Goal: Obtain resource: Download file/media

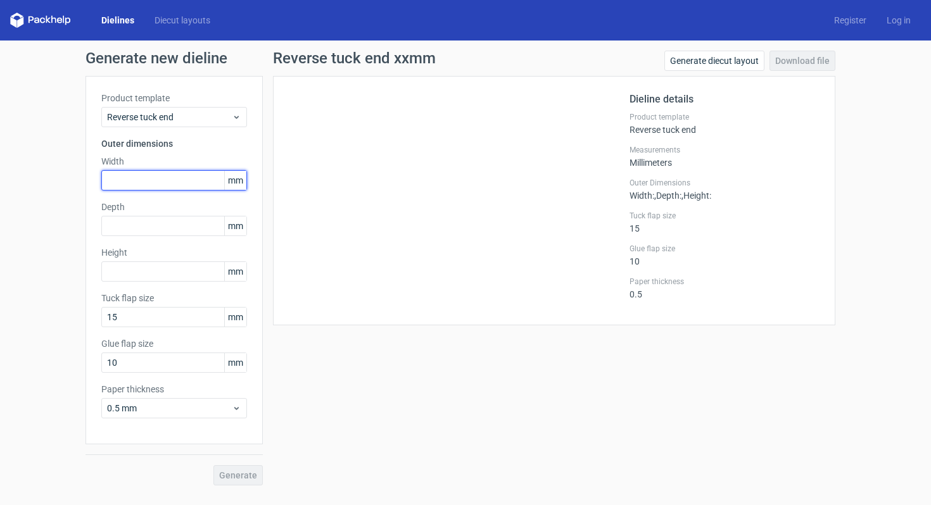
click at [182, 182] on input "text" at bounding box center [174, 180] width 146 height 20
type input "253"
click at [176, 224] on input "text" at bounding box center [174, 226] width 146 height 20
type input "56"
click at [241, 476] on span "Generate" at bounding box center [238, 475] width 38 height 9
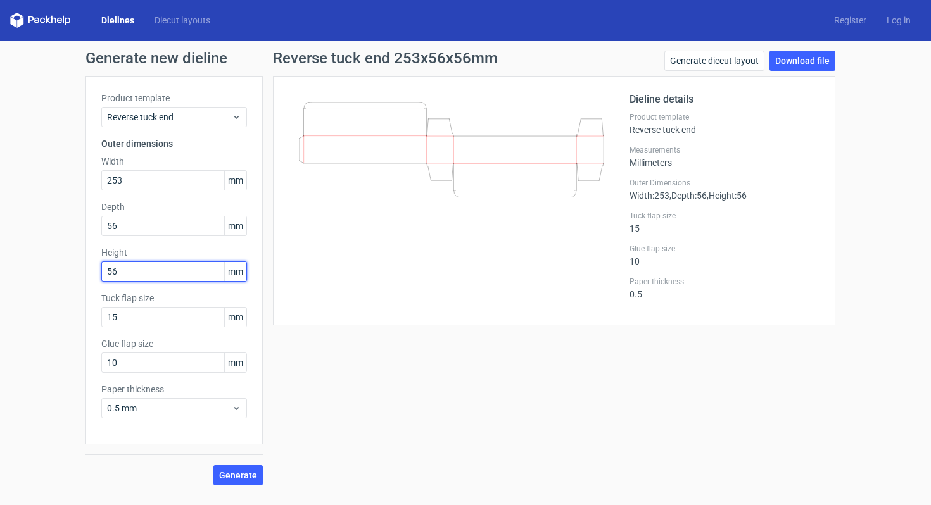
click at [184, 269] on input "56" at bounding box center [174, 272] width 146 height 20
click at [308, 158] on icon at bounding box center [451, 150] width 305 height 96
click at [194, 269] on input "56" at bounding box center [174, 272] width 146 height 20
type input "5"
type input "253"
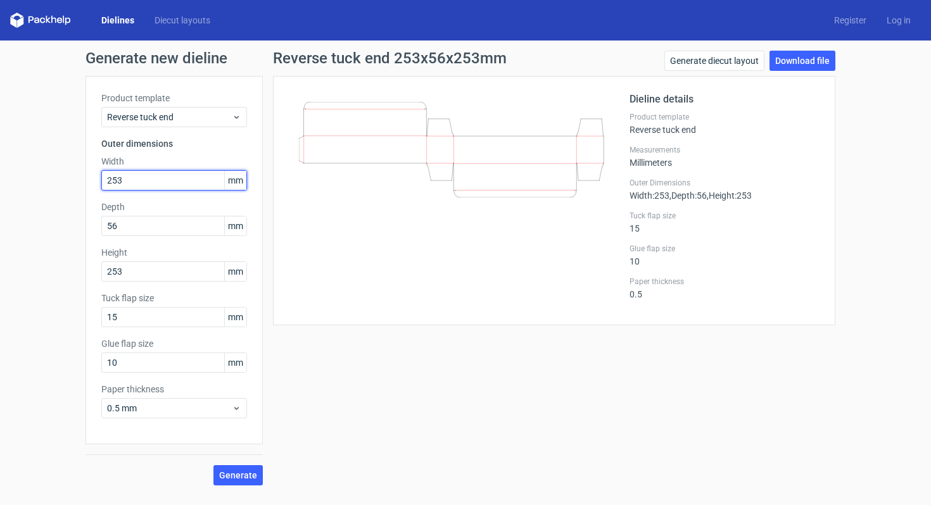
click at [169, 179] on input "253" at bounding box center [174, 180] width 146 height 20
type input "4"
click at [239, 471] on span "Generate" at bounding box center [238, 475] width 38 height 9
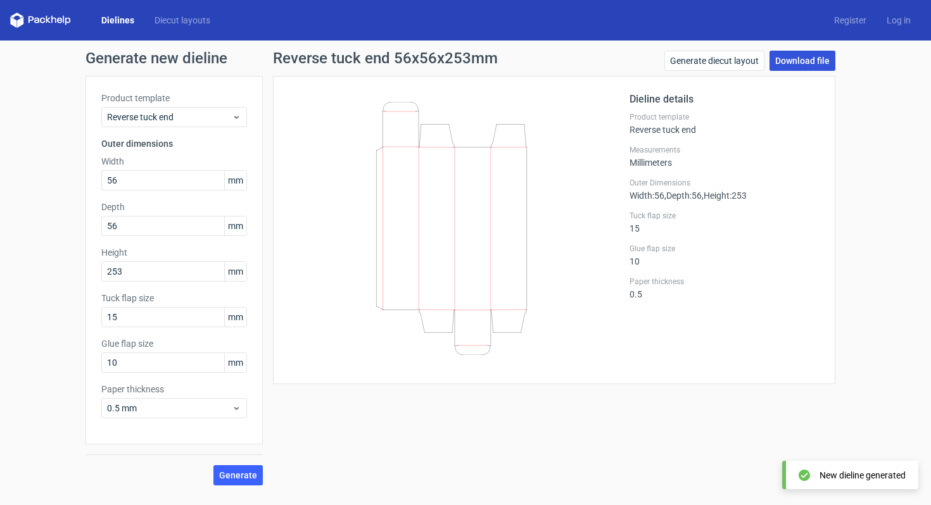
click at [800, 56] on link "Download file" at bounding box center [802, 61] width 66 height 20
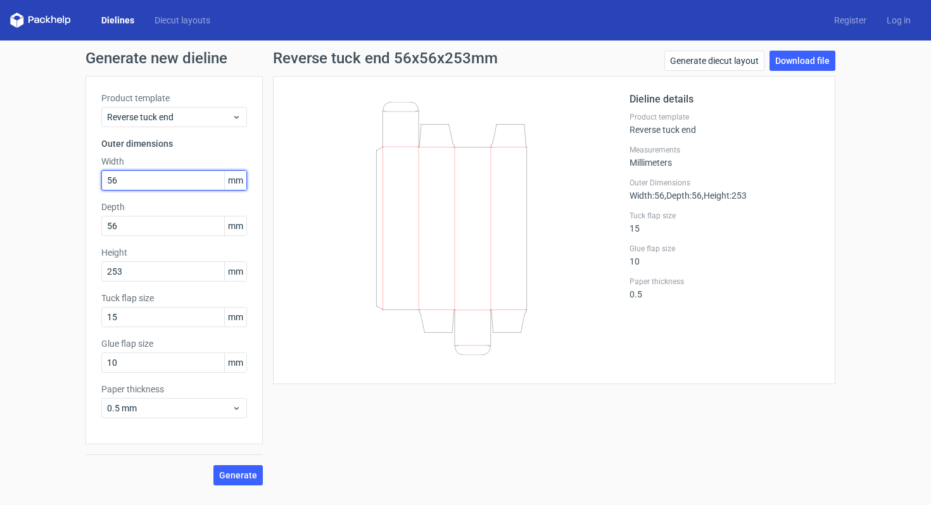
click at [177, 182] on input "56" at bounding box center [174, 180] width 146 height 20
type input "53"
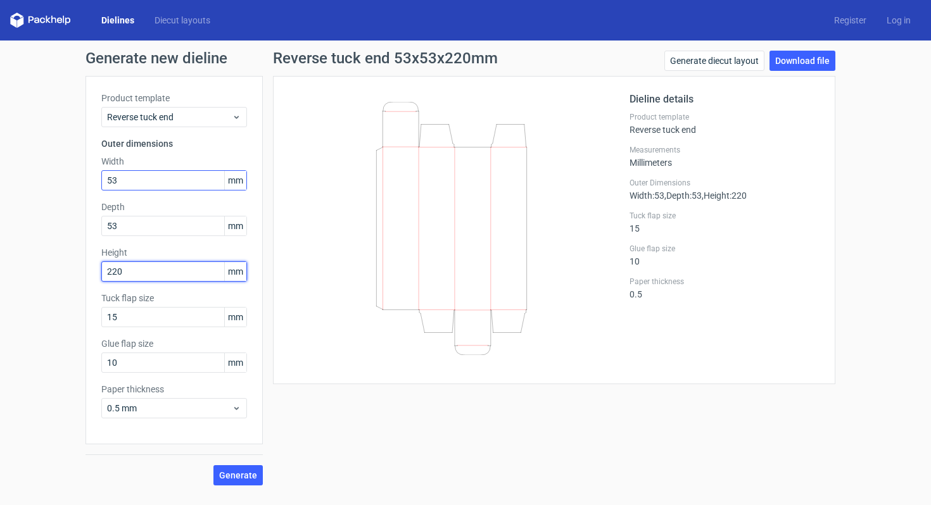
type input "220"
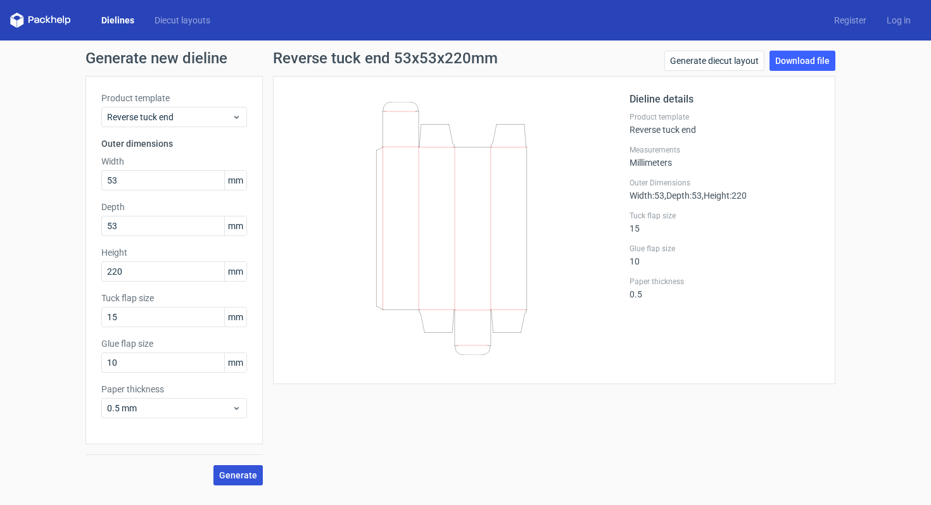
click at [236, 474] on span "Generate" at bounding box center [238, 475] width 38 height 9
click at [808, 58] on link "Download file" at bounding box center [802, 61] width 66 height 20
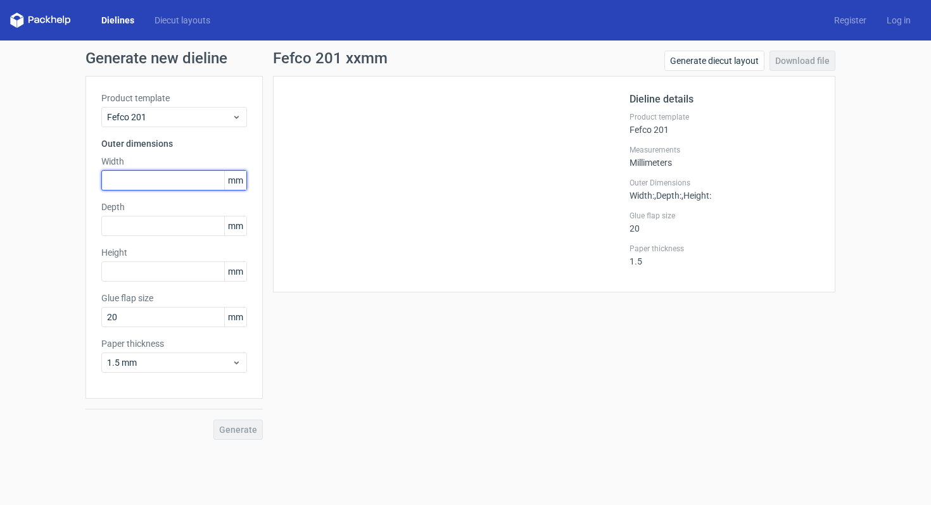
click at [144, 179] on input "text" at bounding box center [174, 180] width 146 height 20
type input "3"
type input "420"
type input "230"
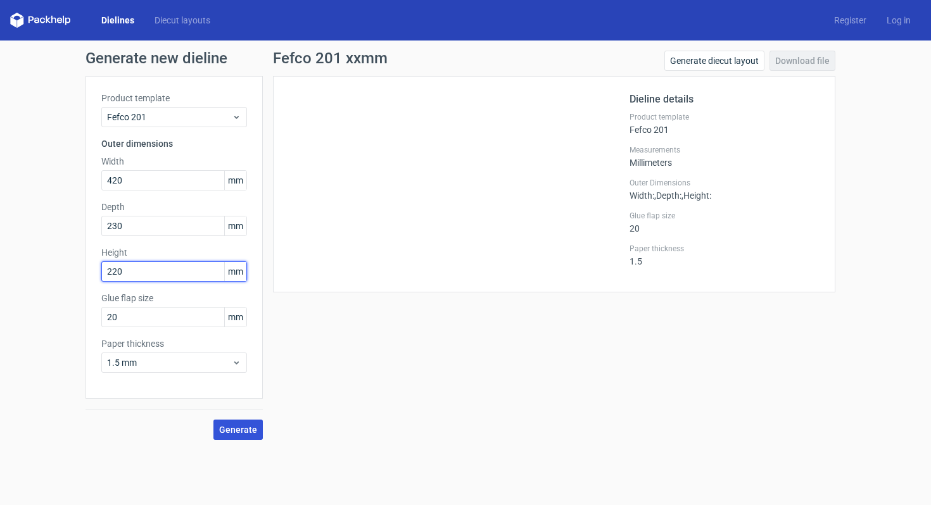
type input "220"
click at [236, 424] on button "Generate" at bounding box center [237, 430] width 49 height 20
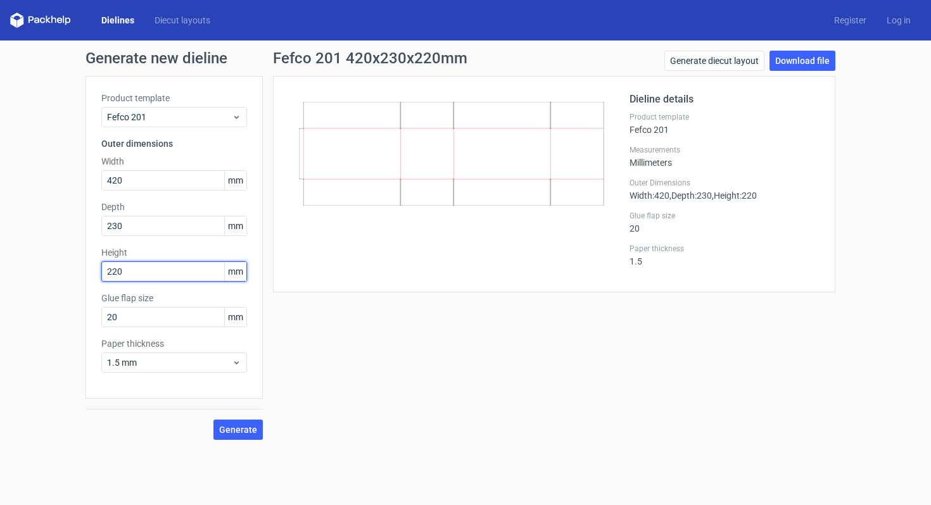
click at [197, 275] on input "220" at bounding box center [174, 272] width 146 height 20
click at [247, 441] on div "Generate new dieline Product template Fefco 201 Outer dimensions Width 420 mm D…" at bounding box center [465, 246] width 931 height 410
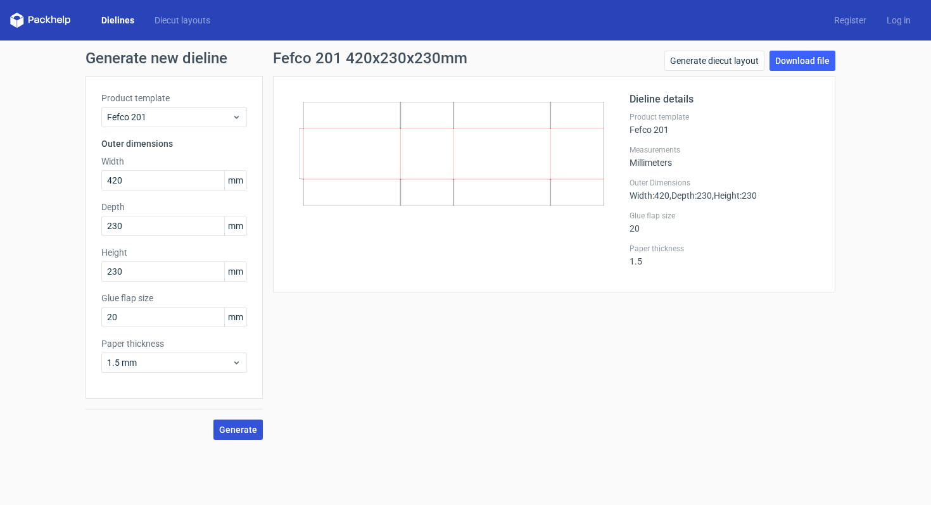
click at [249, 432] on span "Generate" at bounding box center [238, 429] width 38 height 9
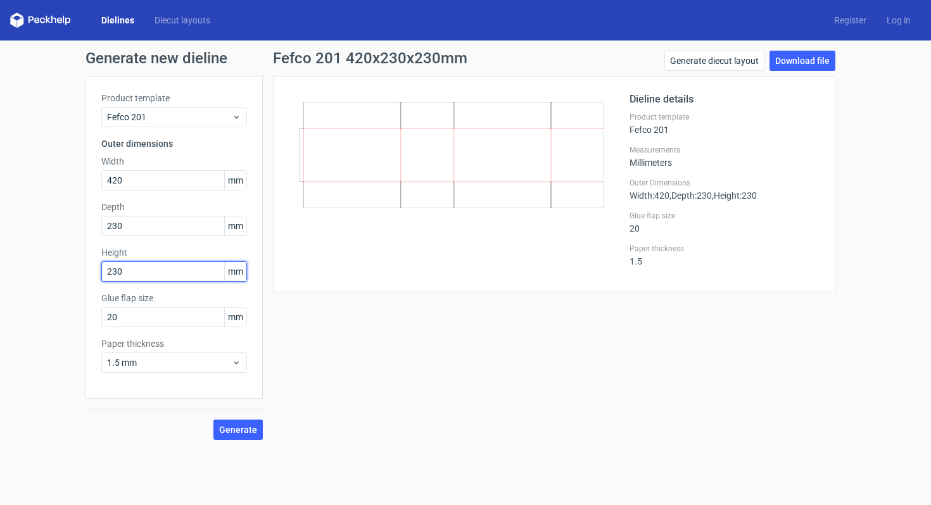
click at [152, 281] on input "230" at bounding box center [174, 272] width 146 height 20
type input "220"
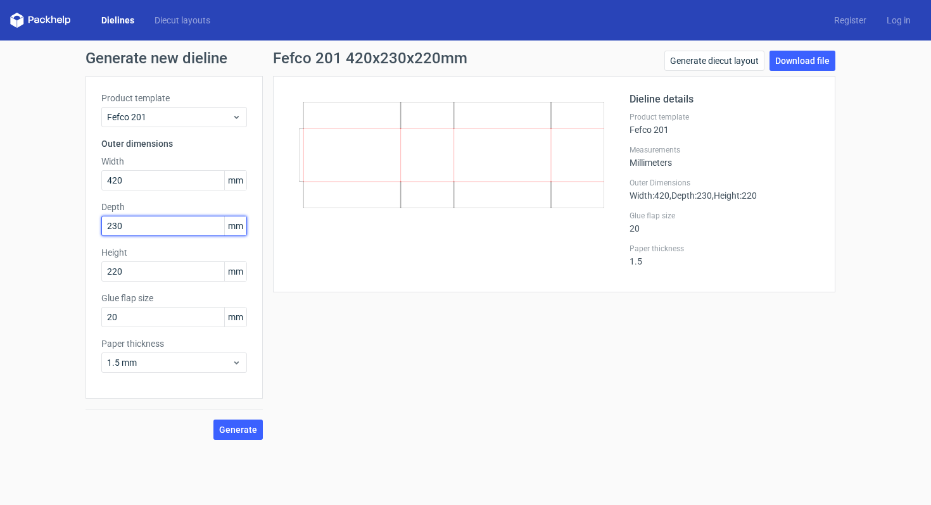
click at [148, 228] on input "230" at bounding box center [174, 226] width 146 height 20
click at [238, 438] on button "Generate" at bounding box center [237, 430] width 49 height 20
click at [809, 67] on link "Download file" at bounding box center [802, 61] width 66 height 20
click at [178, 172] on input "420" at bounding box center [174, 180] width 146 height 20
type input "320"
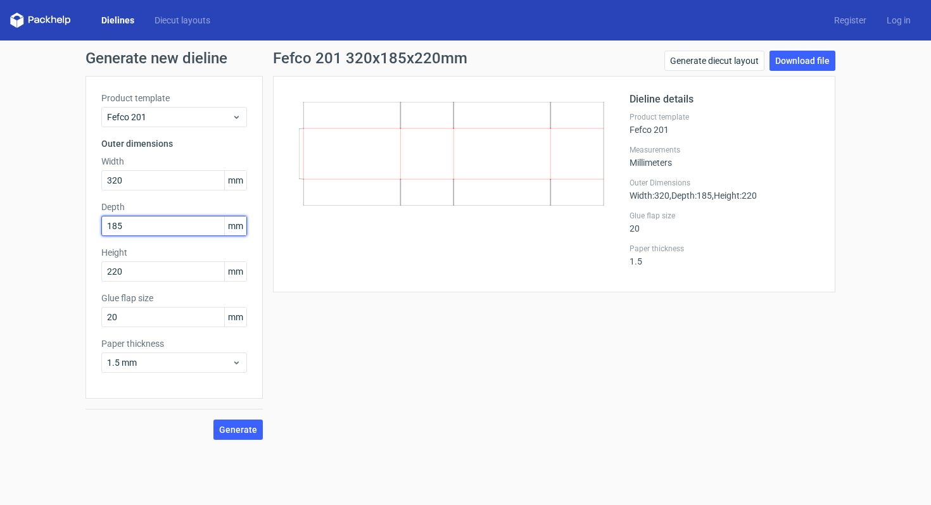
type input "185"
click at [252, 443] on div "Generate new dieline Product template Fefco 201 Outer dimensions Width 320 mm D…" at bounding box center [465, 246] width 931 height 410
click at [247, 430] on span "Generate" at bounding box center [238, 429] width 38 height 9
click at [812, 65] on link "Download file" at bounding box center [802, 61] width 66 height 20
